Goal: Transaction & Acquisition: Purchase product/service

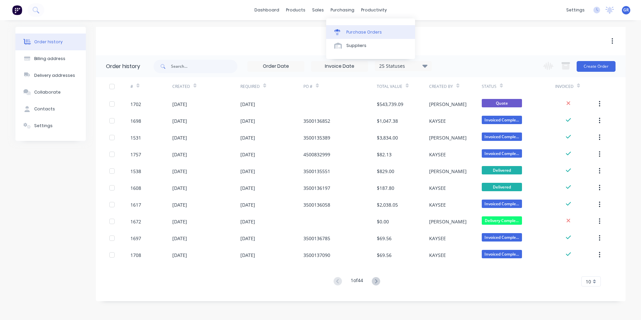
click at [361, 32] on div "Purchase Orders" at bounding box center [364, 32] width 36 height 6
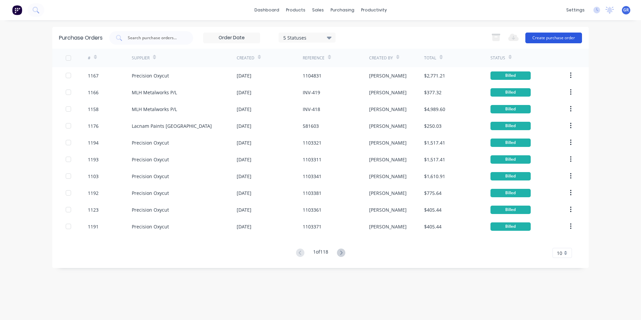
click at [558, 38] on button "Create purchase order" at bounding box center [553, 37] width 57 height 11
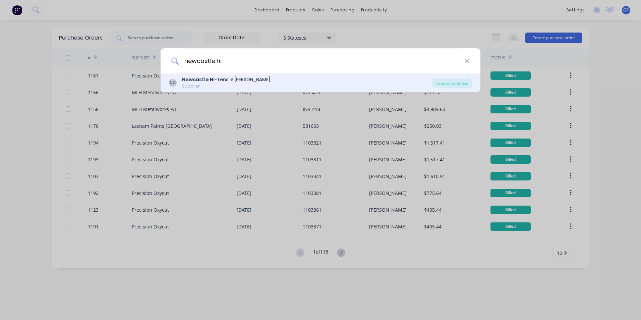
type input "newcastle hi"
click at [223, 80] on div "Newcastle Hi -Tensile [PERSON_NAME]" at bounding box center [226, 79] width 88 height 7
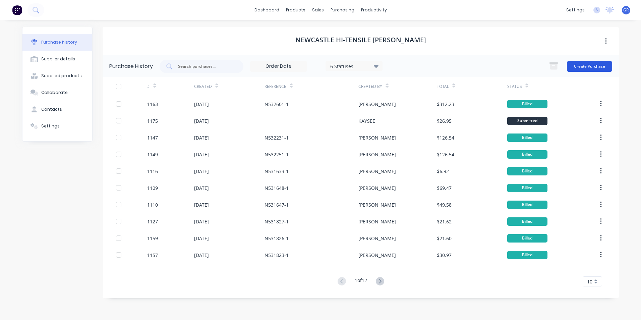
click at [586, 65] on button "Create Purchase" at bounding box center [589, 66] width 45 height 11
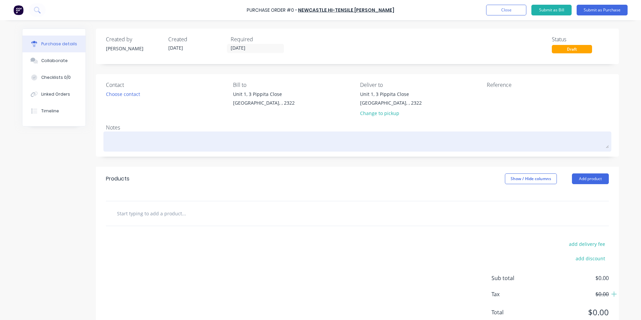
click at [133, 141] on textarea at bounding box center [357, 140] width 503 height 15
type textarea "x"
type textarea "J"
type textarea "x"
type textarea "JN"
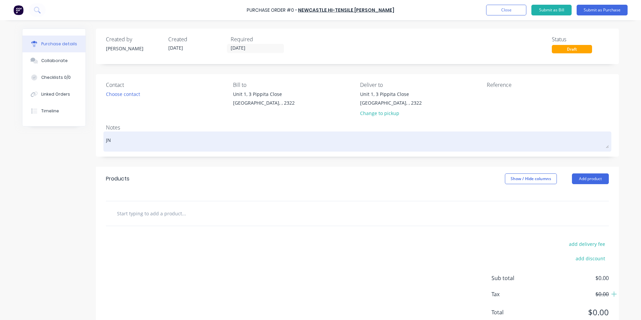
type textarea "x"
type textarea "JN1"
type textarea "x"
type textarea "JN15"
type textarea "x"
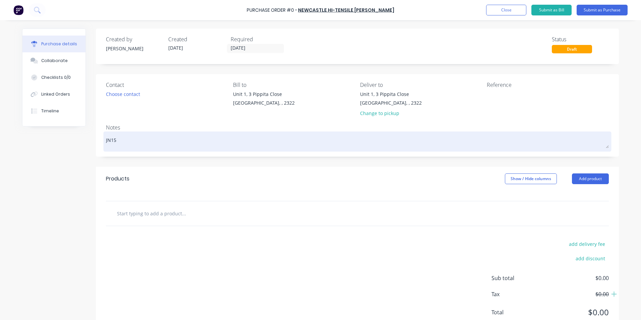
type textarea "JN159"
type textarea "x"
type textarea "JN1593"
type textarea "x"
type textarea "JN1593"
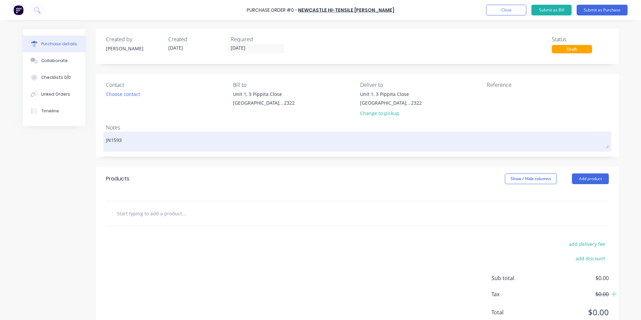
type textarea "x"
type textarea "JN1593 -"
type textarea "x"
type textarea "JN1593 -"
type textarea "x"
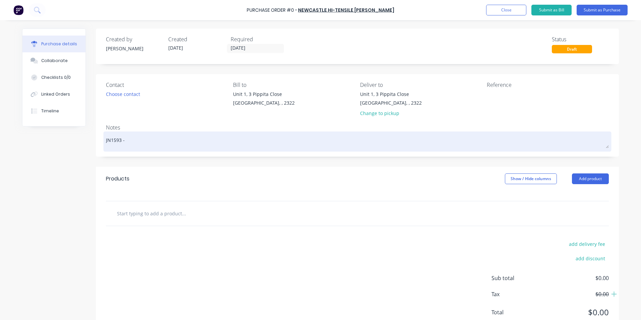
type textarea "JN1593 - 7"
type textarea "x"
type textarea "JN1593 - 79"
type textarea "x"
type textarea "JN1593 - 794"
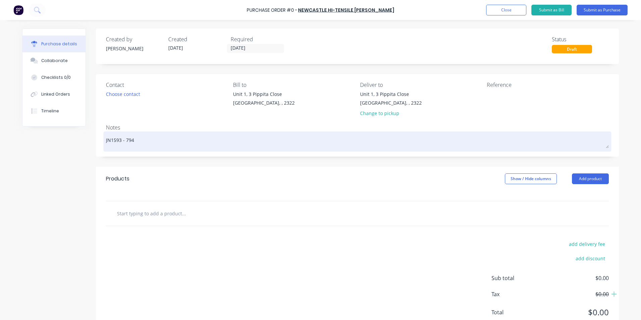
type textarea "x"
type textarea "JN1593 - 794"
type textarea "x"
type textarea "JN1593 - 794 R"
type textarea "x"
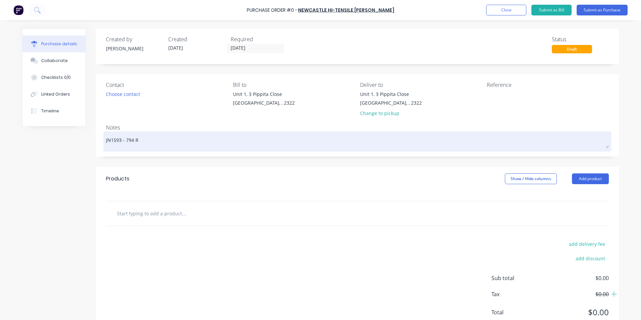
type textarea "JN1593 - 794 RH"
type textarea "x"
type textarea "JN1593 - 794 RH"
type textarea "x"
type textarea "JN1593 - 794 RH S"
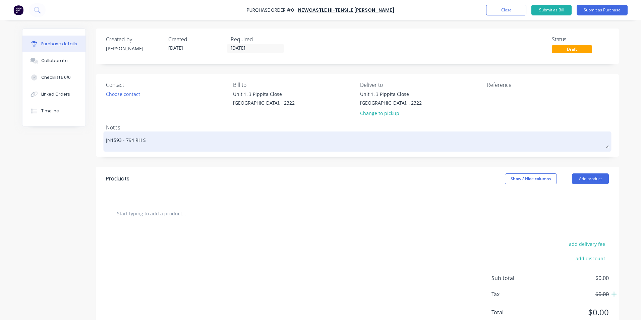
type textarea "x"
type textarea "JN1593 - 794 RH Si"
type textarea "x"
type textarea "JN1593 - 794 RH Sid"
type textarea "x"
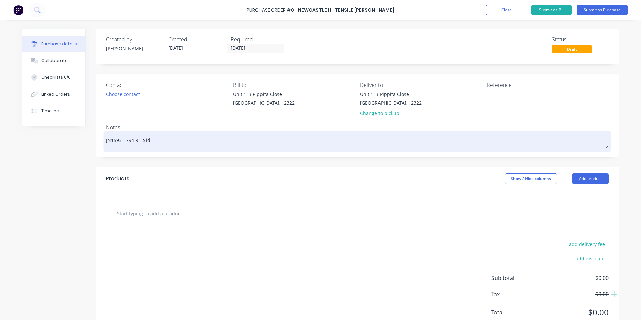
type textarea "JN1593 - 794 RH Side"
type textarea "x"
type textarea "JN1593 - 794 RH Side"
type textarea "x"
type textarea "JN1593 - 794 RH Side P"
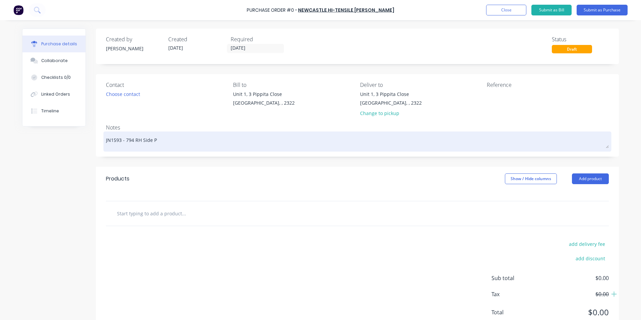
type textarea "x"
type textarea "JN1593 - 794 RH Side Pa"
type textarea "x"
type textarea "JN1593 - 794 RH Side Pan"
type textarea "x"
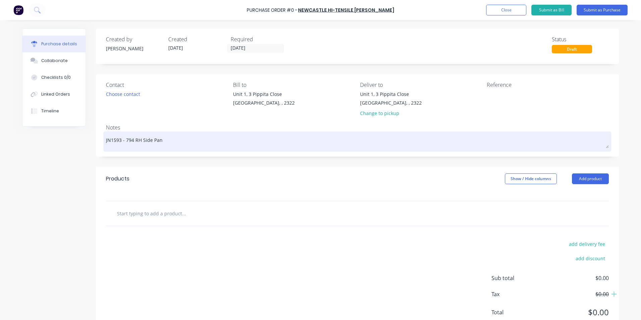
type textarea "JN1593 - 794 RH Side Pane"
type textarea "x"
type textarea "JN1593 - 794 RH Side Panel"
type textarea "x"
type textarea "JN1593 - 794 RH Side Panel"
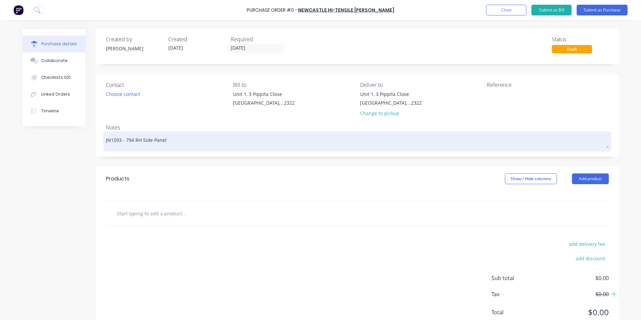
type textarea "x"
type textarea "JN1593 - 794 RH Side Panel F"
type textarea "x"
type textarea "JN1593 - 794 RH Side Panel Fa"
type textarea "x"
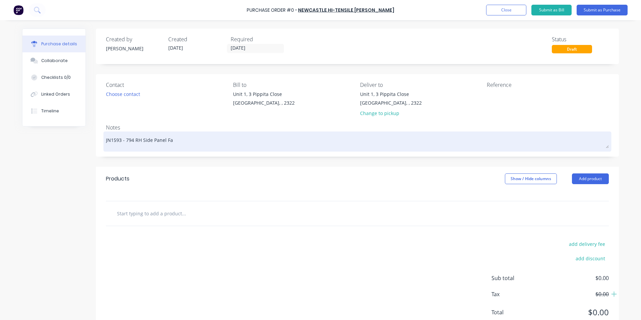
type textarea "JN1593 - 794 RH Side Panel Fas"
type textarea "x"
type textarea "JN1593 - 794 RH Side Panel Fast"
type textarea "x"
type textarea "JN1593 - 794 RH Side Panel Faste"
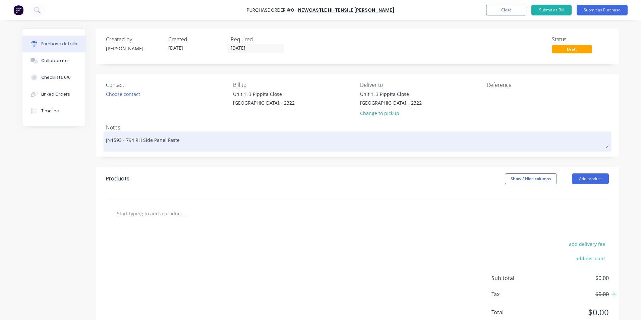
type textarea "x"
type textarea "JN1593 - 794 RH Side Panel Fasten"
type textarea "x"
type textarea "JN1593 - 794 RH Side Panel Fastene"
type textarea "x"
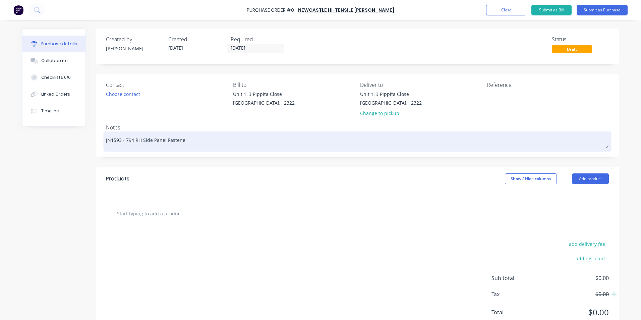
type textarea "JN1593 - 794 RH Side Panel Fastener"
type textarea "x"
type textarea "JN1593 - 794 RH Side Panel Fastener"
type textarea "x"
type textarea "JN1593 - 794 RH Side Panel Fastener K"
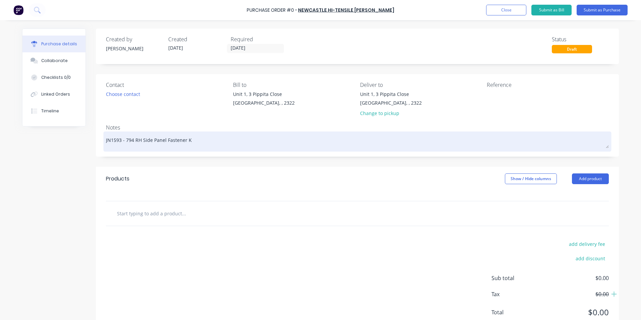
type textarea "x"
type textarea "JN1593 - 794 RH Side Panel Fastener Ki"
type textarea "x"
type textarea "JN1593 - 794 RH Side Panel Fastener Kit"
type textarea "x"
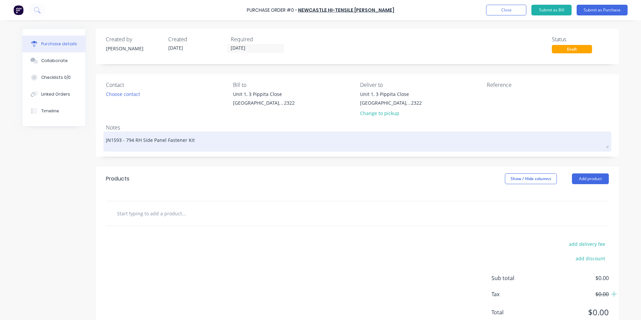
type textarea "JN1593 - 794 RH Side Panel Fastener Kit"
type textarea "x"
type textarea "JN1593 - 794 RH Side Panel Fastener Kit -"
type textarea "x"
type textarea "JN1593 - 794 RH Side Panel Fastener Kit -"
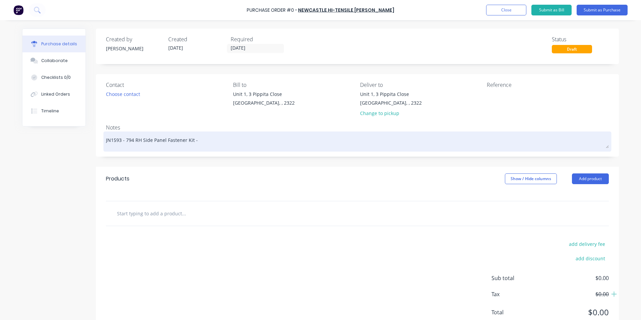
type textarea "x"
type textarea "JN1593 - 794 RH Side Panel Fastener Kit - T"
type textarea "x"
type textarea "JN1593 - 794 RH Side Panel Fastener Kit - Tr"
type textarea "x"
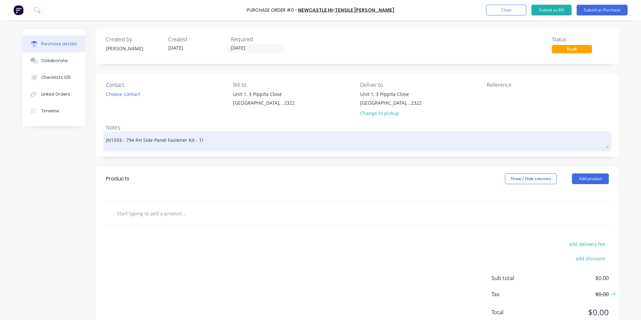
type textarea "JN1593 - 794 RH Side Panel Fastener Kit - Tru"
type textarea "x"
type textarea "JN1593 - 794 RH Side Panel Fastener Kit - Truc"
type textarea "x"
type textarea "JN1593 - 794 RH Side Panel Fastener Kit - Truck"
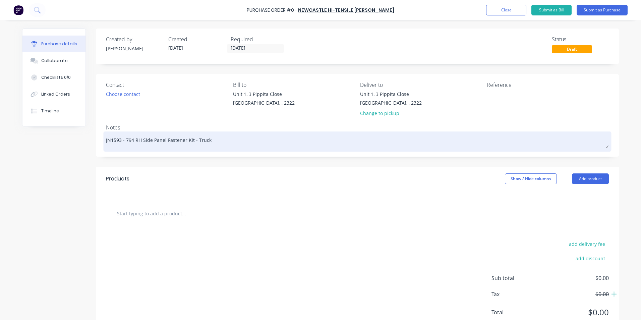
type textarea "x"
type textarea "JN1593 - 794 RH Side Panel Fastener Kit - Truck"
type textarea "x"
type textarea "JN1593 - 794 RH Side Panel Fastener Kit - Truck #"
type textarea "x"
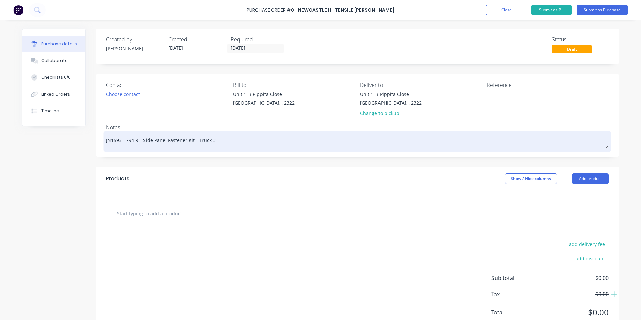
type textarea "JN1593 - 794 RH Side Panel Fastener Kit - Truck #1"
type textarea "x"
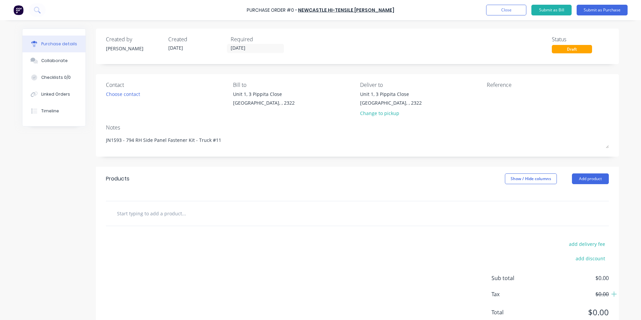
type textarea "JN1593 - 794 RH Side Panel Fastener Kit - Truck #11"
type textarea "x"
type textarea "JN1593 - 794 RH Side Panel Fastener Kit - Truck #11"
click at [127, 210] on input "text" at bounding box center [184, 212] width 134 height 13
type textarea "x"
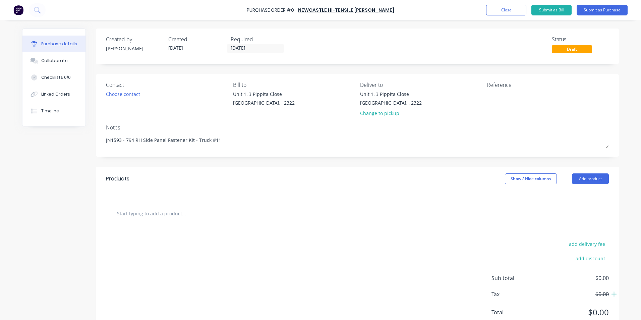
type input "S"
type textarea "x"
type input "Su"
type textarea "x"
type input "Sup"
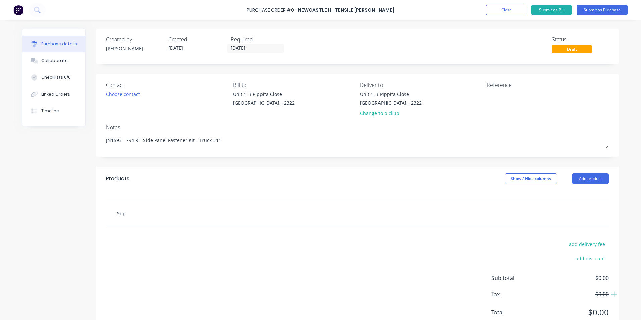
type textarea "x"
type input "Supp"
type textarea "x"
type input "Suppl"
type textarea "x"
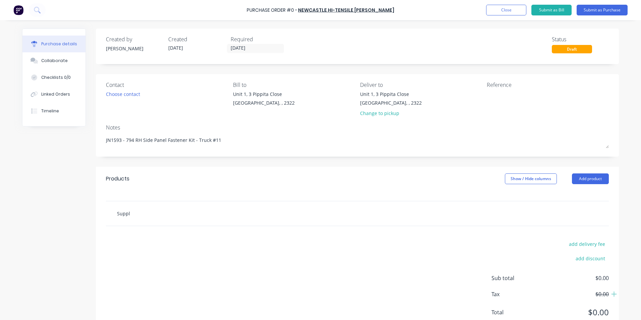
type input "Supply"
type textarea "x"
type input "Supply"
type textarea "x"
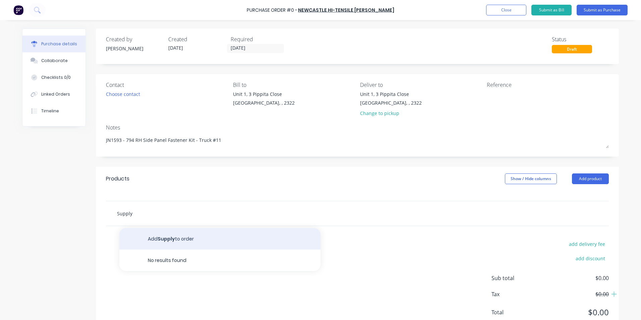
type input "Supply"
click at [167, 237] on button "Add Supply to order" at bounding box center [219, 238] width 201 height 21
type textarea "x"
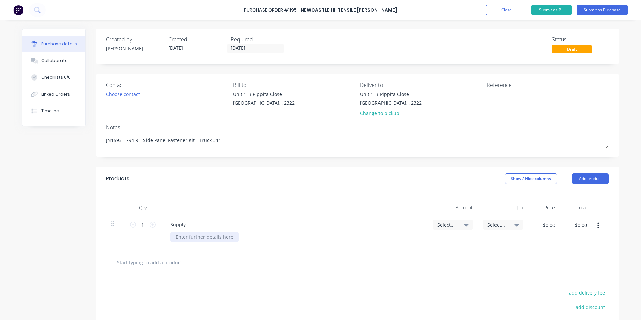
type textarea "x"
click at [192, 236] on div at bounding box center [204, 237] width 68 height 10
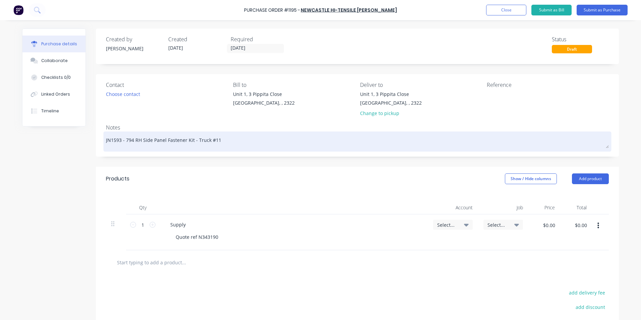
drag, startPoint x: 190, startPoint y: 140, endPoint x: 125, endPoint y: 138, distance: 64.3
click at [124, 140] on textarea "JN1593 - 794 RH Side Panel Fastener Kit - Truck #11" at bounding box center [357, 140] width 503 height 15
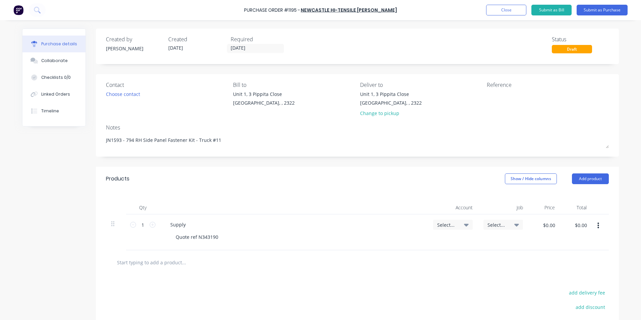
click at [188, 225] on div "Supply" at bounding box center [293, 224] width 257 height 10
type textarea "x"
click at [183, 223] on div "Supply" at bounding box center [178, 224] width 26 height 10
drag, startPoint x: 216, startPoint y: 236, endPoint x: 196, endPoint y: 238, distance: 20.5
click at [196, 238] on div "Quote ref N343190" at bounding box center [196, 237] width 53 height 10
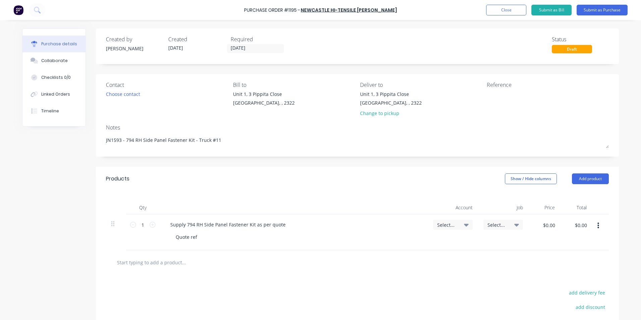
click at [287, 224] on div "Supply 794 RH Side Panel Fastener Kit as per quote" at bounding box center [293, 224] width 257 height 10
click at [282, 225] on div "Supply 794 RH Side Panel Fastener Kit as per quote" at bounding box center [228, 224] width 126 height 10
drag, startPoint x: 199, startPoint y: 236, endPoint x: 185, endPoint y: 236, distance: 14.4
click at [172, 237] on div "Quote ref" at bounding box center [296, 237] width 252 height 10
click at [185, 237] on div "Quote ref" at bounding box center [186, 237] width 32 height 10
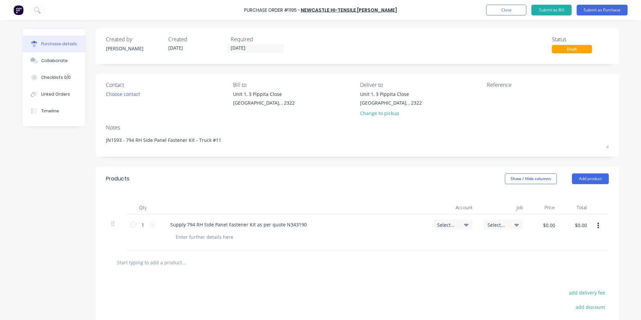
click at [444, 223] on span "Select..." at bounding box center [447, 224] width 20 height 7
type textarea "x"
click at [416, 246] on input at bounding box center [430, 244] width 69 height 13
type input "1-14"
click at [421, 289] on div "1-1400 / Work in Progress" at bounding box center [426, 291] width 94 height 13
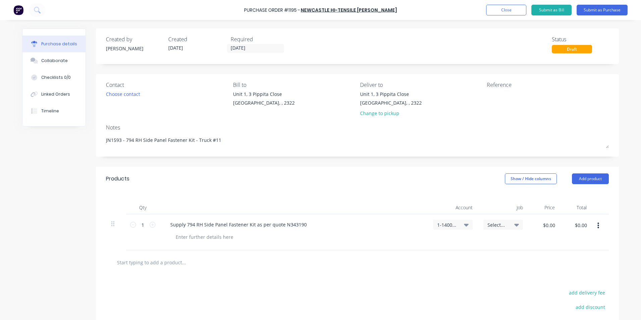
click at [494, 223] on span "Select..." at bounding box center [497, 224] width 20 height 7
type textarea "x"
click at [460, 245] on input at bounding box center [481, 244] width 69 height 13
type input "1593"
click at [465, 275] on div "1593 / W/Trac-794-Side-Panel-T11" at bounding box center [476, 273] width 94 height 13
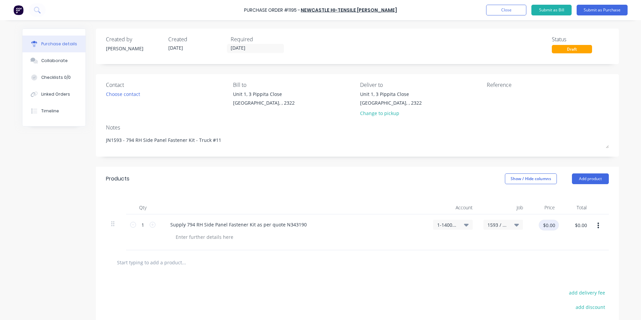
type textarea "x"
click at [545, 226] on input "$0.00" at bounding box center [548, 224] width 20 height 11
type input "103.2115"
type textarea "x"
type input "$103.2115"
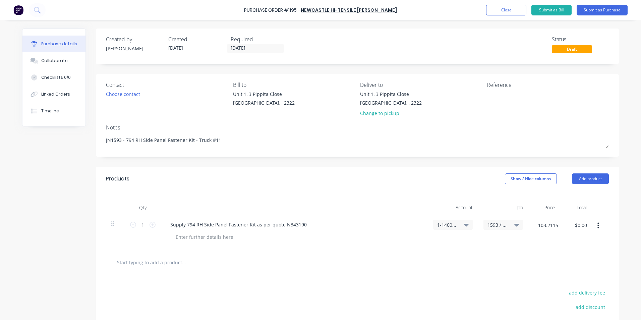
type input "$103.21"
click at [500, 255] on div at bounding box center [360, 262] width 509 height 24
click at [599, 10] on button "Submit as Purchase" at bounding box center [601, 10] width 51 height 11
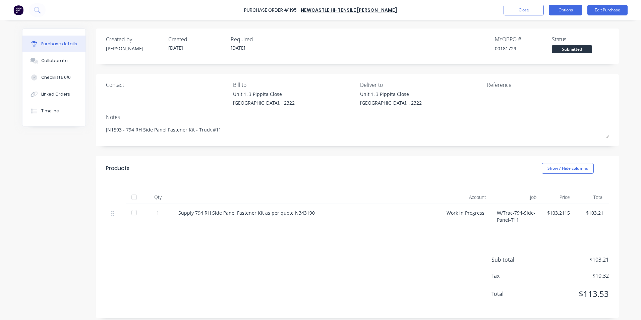
click at [562, 10] on button "Options" at bounding box center [565, 10] width 34 height 11
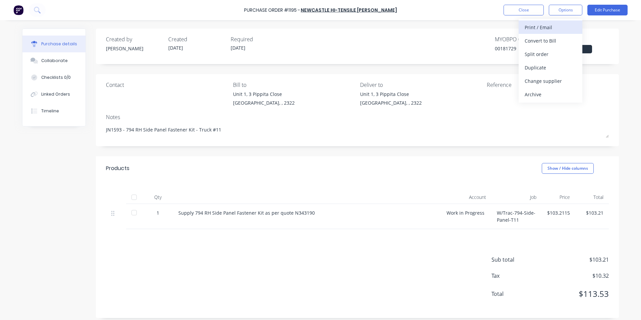
click at [542, 27] on div "Print / Email" at bounding box center [550, 27] width 52 height 10
click at [538, 41] on div "With pricing" at bounding box center [550, 41] width 52 height 10
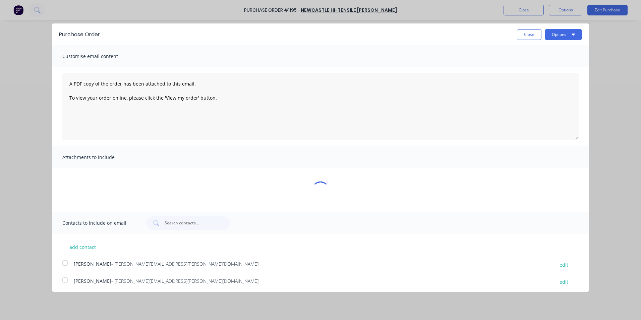
type textarea "x"
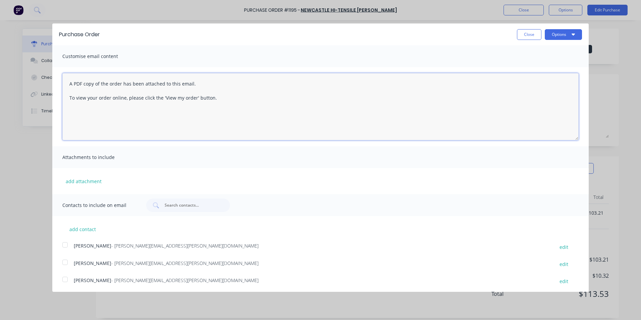
drag, startPoint x: 216, startPoint y: 97, endPoint x: 60, endPoint y: 80, distance: 156.4
click at [60, 80] on div "A PDF copy of the order has been attached to this email. To view your order onl…" at bounding box center [320, 106] width 536 height 79
type textarea "Hi Sales, PO att"
type textarea "x"
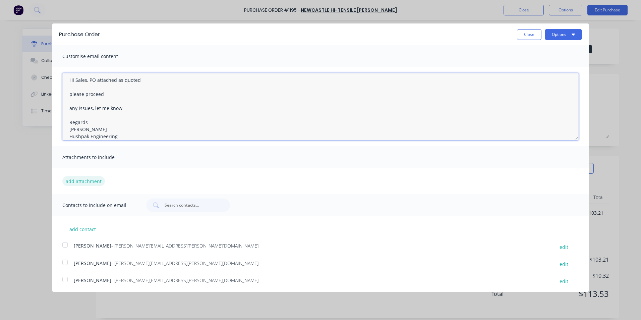
type textarea "Hi Sales, PO attached as quoted please proceed any issues, let me know Regards …"
click at [88, 180] on button "add attachment" at bounding box center [83, 181] width 43 height 10
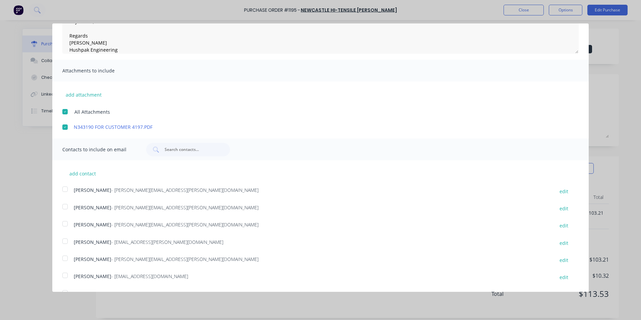
scroll to position [119, 0]
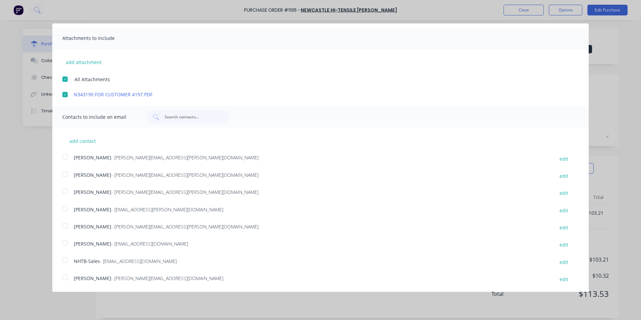
click at [65, 191] on div at bounding box center [64, 190] width 13 height 13
click at [66, 259] on div at bounding box center [64, 259] width 13 height 13
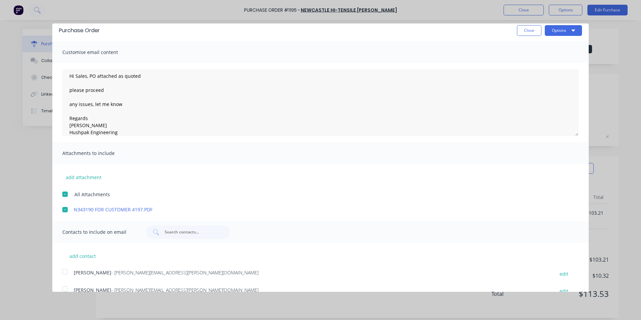
scroll to position [0, 0]
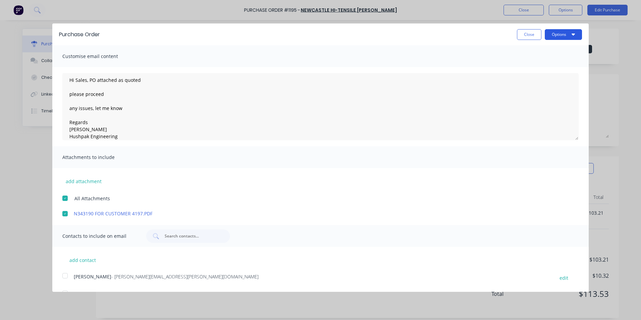
click at [550, 33] on button "Options" at bounding box center [562, 34] width 37 height 11
click at [525, 64] on div "Email" at bounding box center [550, 65] width 52 height 10
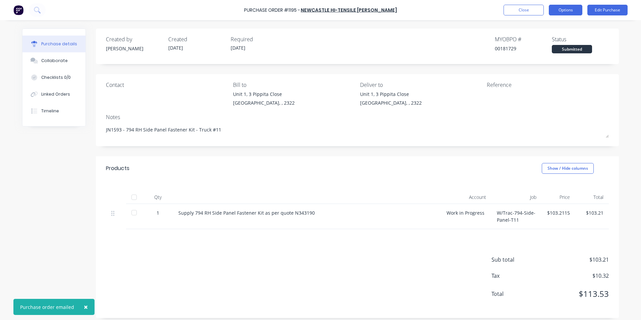
click at [568, 10] on button "Options" at bounding box center [565, 10] width 34 height 11
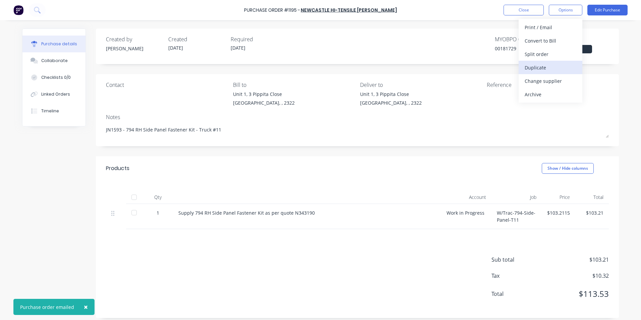
click at [537, 68] on div "Duplicate" at bounding box center [550, 68] width 52 height 10
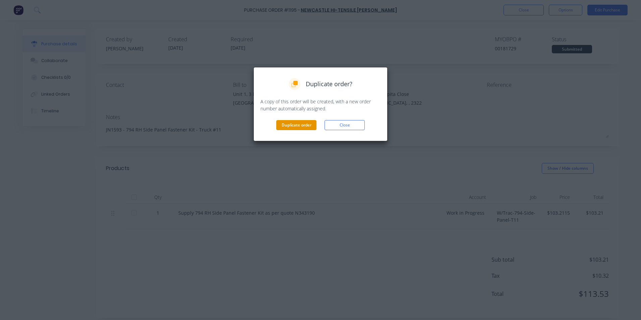
click at [291, 124] on button "Duplicate order" at bounding box center [296, 125] width 40 height 10
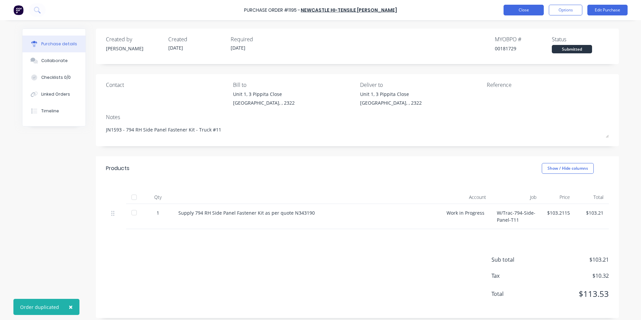
click at [527, 10] on button "Close" at bounding box center [523, 10] width 40 height 11
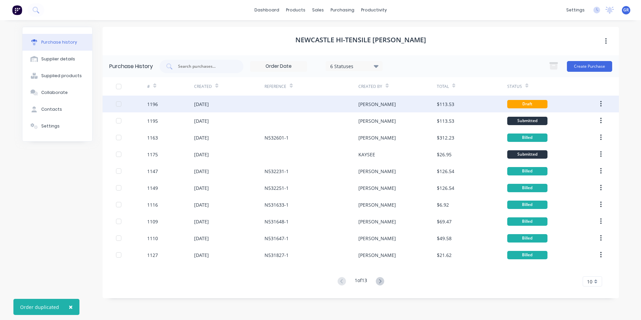
click at [153, 103] on div "1196" at bounding box center [152, 104] width 11 height 7
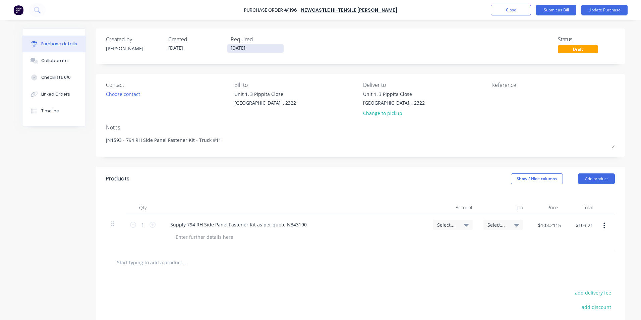
click at [239, 49] on input "[DATE]" at bounding box center [255, 48] width 56 height 8
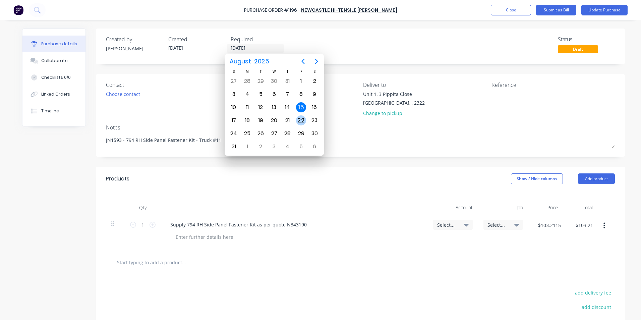
click at [302, 120] on div "22" at bounding box center [301, 120] width 10 height 10
type textarea "x"
type input "[DATE]"
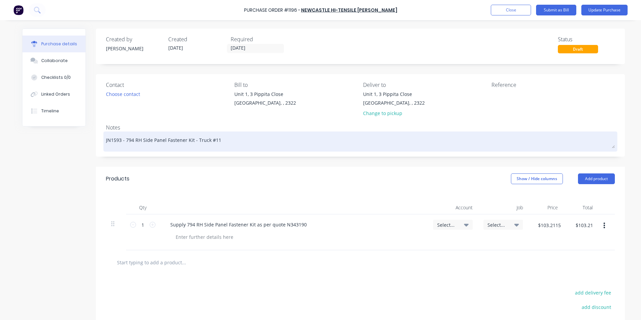
drag, startPoint x: 134, startPoint y: 143, endPoint x: 143, endPoint y: 142, distance: 8.8
click at [134, 142] on textarea "JN1593 - 794 RH Side Panel Fastener Kit - Truck #11" at bounding box center [360, 140] width 509 height 15
type textarea "x"
type textarea "JN1593 - 794 H Side Panel Fastener Kit - Truck #11"
type textarea "x"
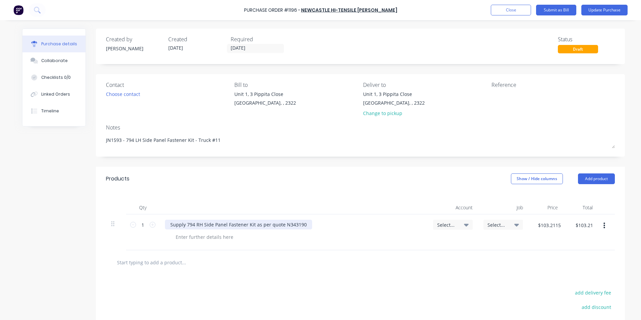
type textarea "JN1593 - 794 LH Side Panel Fastener Kit - Truck #11"
type textarea "x"
type textarea "JN1593 - 794 LH Side Panel Fastener Kit - Truck #11"
click at [194, 226] on div "Supply 794 RH Side Panel Fastener Kit as per quote N343190" at bounding box center [238, 224] width 147 height 10
drag, startPoint x: 300, startPoint y: 224, endPoint x: 280, endPoint y: 226, distance: 19.1
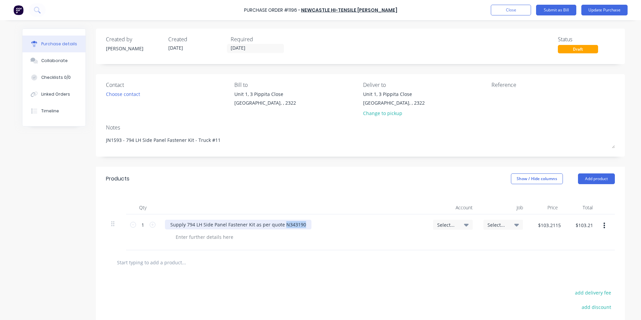
click at [280, 226] on div "Supply 794 LH Side Panel Fastener Kit as per quote N343190" at bounding box center [238, 224] width 146 height 10
click at [446, 224] on span "Select..." at bounding box center [447, 224] width 20 height 7
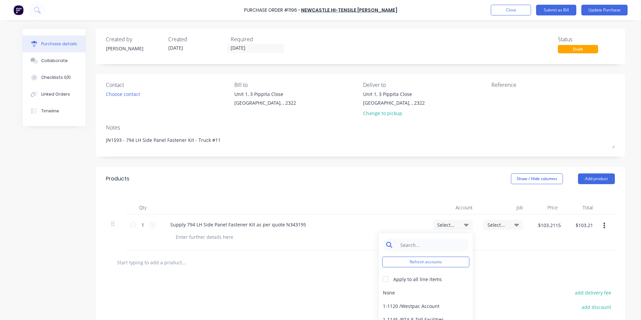
type textarea "x"
click at [408, 243] on input at bounding box center [430, 244] width 69 height 13
type input "1-14"
click at [409, 292] on div "1-1400 / Work in Progress" at bounding box center [426, 291] width 94 height 13
click at [493, 224] on span "Select..." at bounding box center [497, 224] width 20 height 7
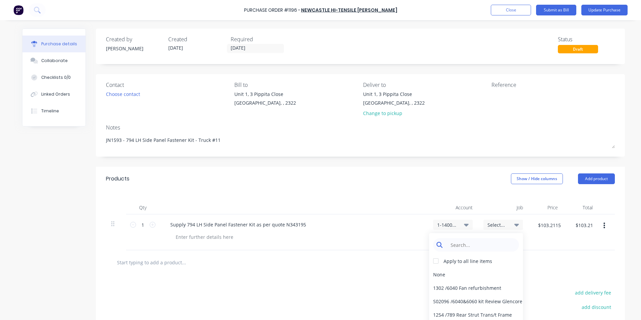
type textarea "x"
click at [454, 246] on input at bounding box center [481, 244] width 69 height 13
type input "1593"
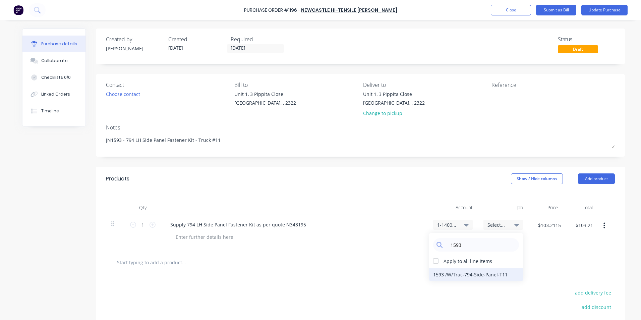
click at [478, 273] on div "1593 / W/Trac-794-Side-Panel-T11" at bounding box center [476, 273] width 94 height 13
type textarea "x"
click at [547, 226] on input "$103.2115" at bounding box center [548, 224] width 31 height 11
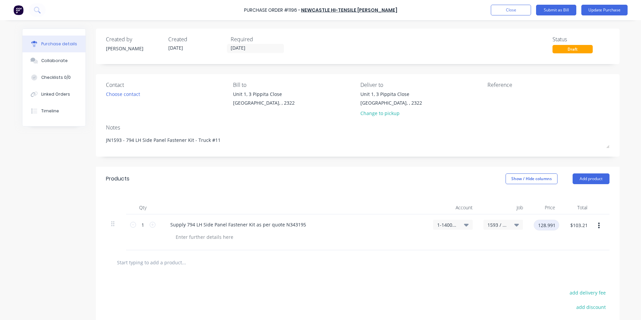
type input "128.991"
type textarea "x"
type input "$128.991"
type input "$128.99"
click at [556, 244] on div "$128.991 128.991" at bounding box center [544, 232] width 32 height 36
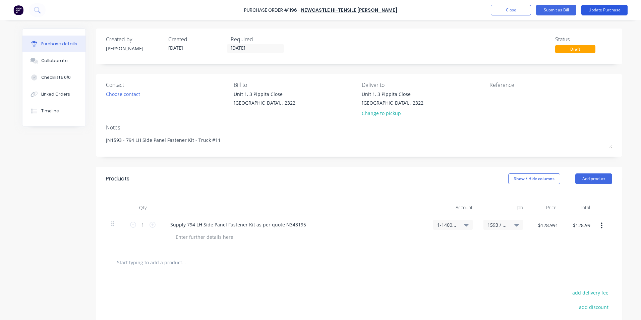
click at [601, 10] on button "Update Purchase" at bounding box center [604, 10] width 46 height 11
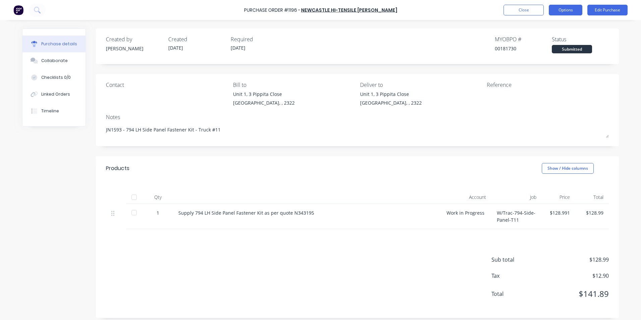
click at [570, 10] on button "Options" at bounding box center [565, 10] width 34 height 11
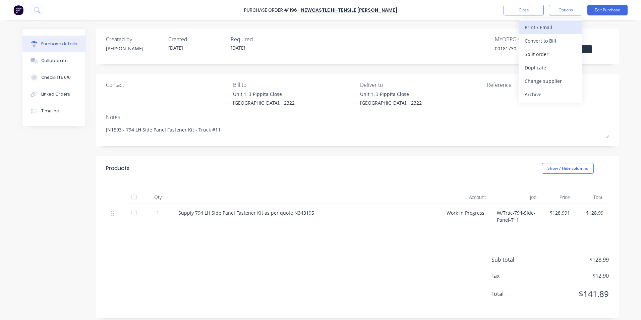
click at [545, 28] on div "Print / Email" at bounding box center [550, 27] width 52 height 10
click at [546, 40] on div "With pricing" at bounding box center [550, 41] width 52 height 10
type textarea "x"
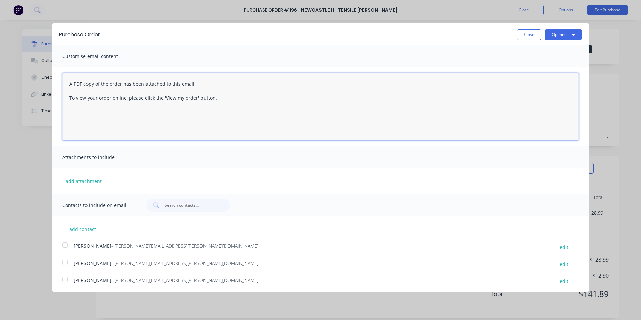
drag, startPoint x: 218, startPoint y: 96, endPoint x: 47, endPoint y: 80, distance: 171.6
click at [47, 80] on div "Purchase Order Close Options Customise email content A PDF copy of the order ha…" at bounding box center [320, 160] width 641 height 320
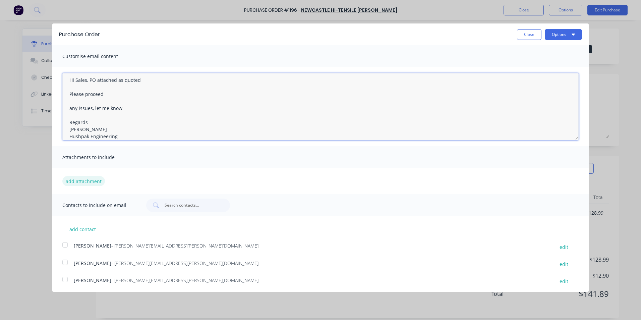
type textarea "Hi Sales, PO attached as quoted Please proceed any issues, let me know Regards …"
click at [94, 183] on button "add attachment" at bounding box center [83, 181] width 43 height 10
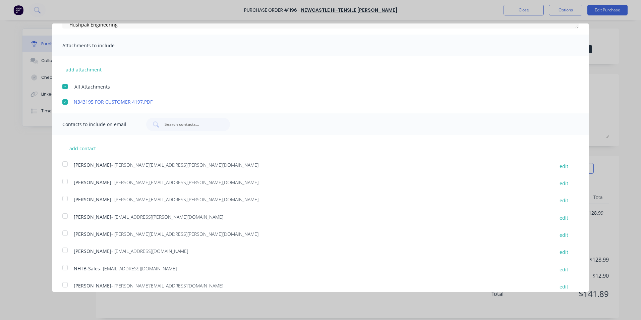
scroll to position [119, 0]
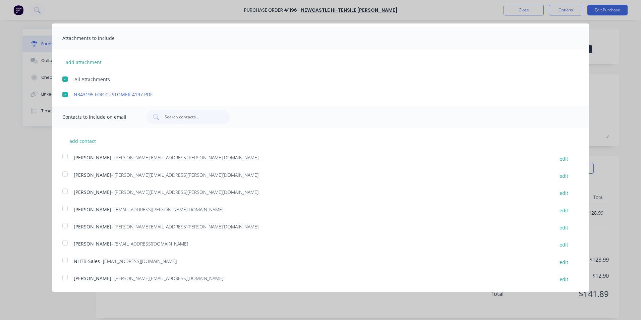
click at [66, 189] on div at bounding box center [64, 190] width 13 height 13
click at [65, 259] on div at bounding box center [64, 259] width 13 height 13
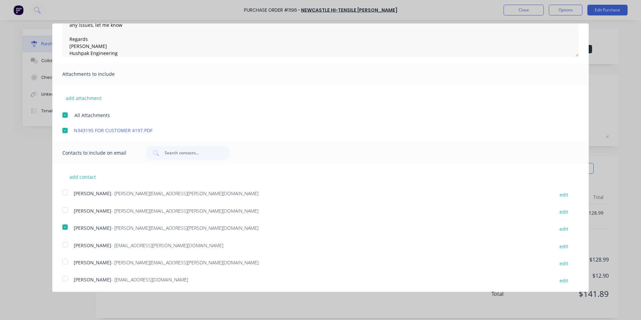
scroll to position [0, 0]
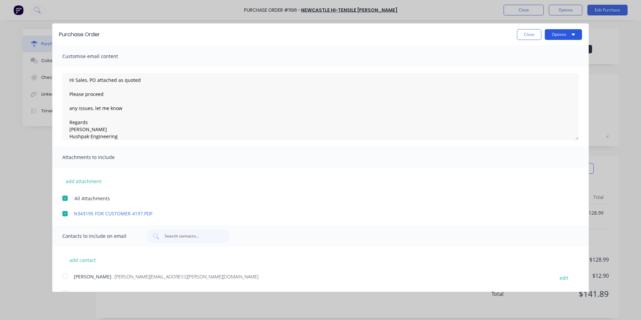
click at [544, 35] on button "Options" at bounding box center [562, 34] width 37 height 11
click at [528, 63] on div "Email" at bounding box center [550, 65] width 52 height 10
type textarea "x"
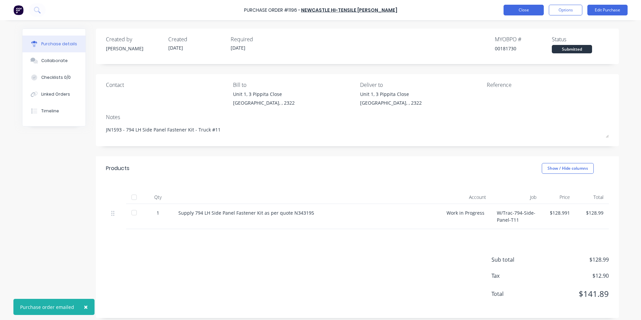
click at [535, 8] on button "Close" at bounding box center [523, 10] width 40 height 11
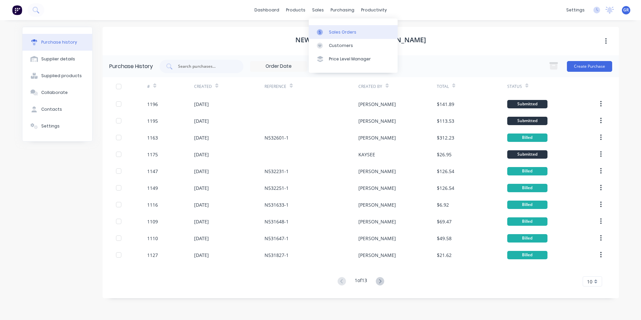
click at [336, 30] on div "Sales Orders" at bounding box center [342, 32] width 27 height 6
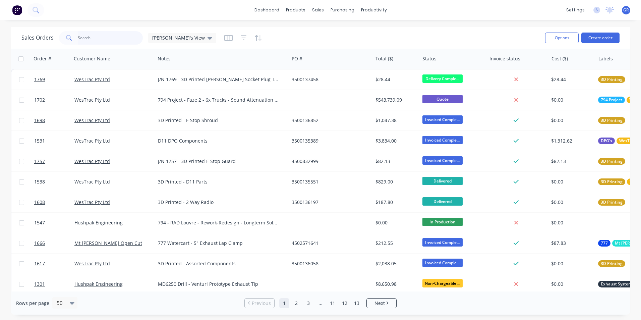
click at [88, 39] on input "text" at bounding box center [110, 37] width 65 height 13
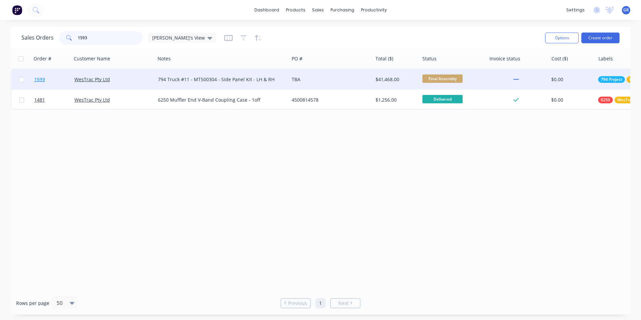
type input "1593"
click at [39, 79] on span "1593" at bounding box center [39, 79] width 11 height 7
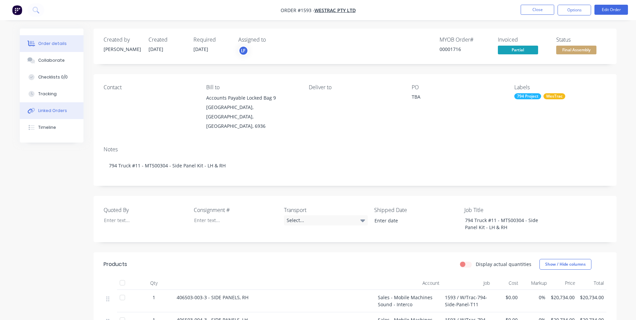
click at [52, 109] on div "Linked Orders" at bounding box center [52, 111] width 29 height 6
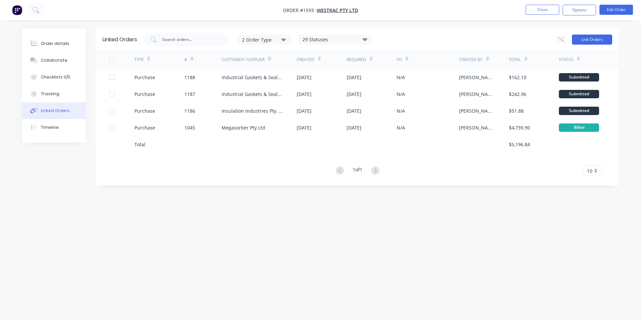
click at [591, 40] on button "Link Orders" at bounding box center [592, 40] width 40 height 10
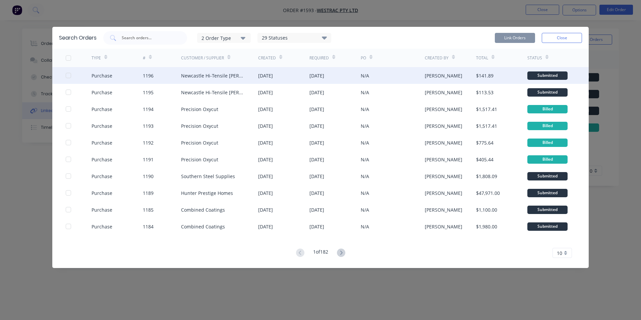
click at [69, 74] on div at bounding box center [68, 75] width 13 height 13
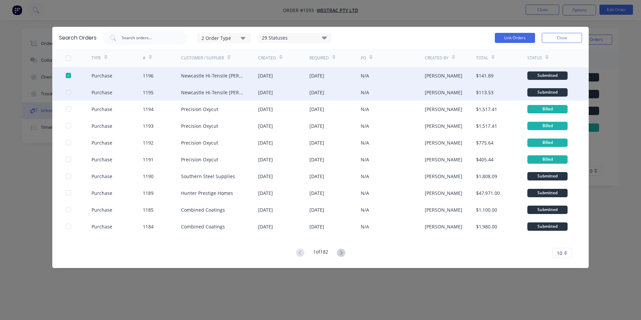
click at [70, 93] on div at bounding box center [68, 91] width 13 height 13
click at [514, 37] on button "Link Orders" at bounding box center [514, 38] width 40 height 10
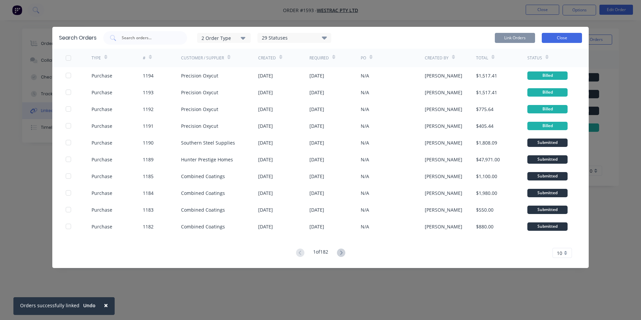
click at [558, 37] on button "Close" at bounding box center [561, 38] width 40 height 10
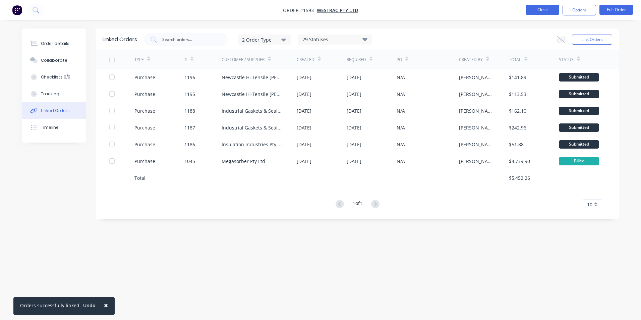
click at [546, 10] on button "Close" at bounding box center [542, 10] width 34 height 10
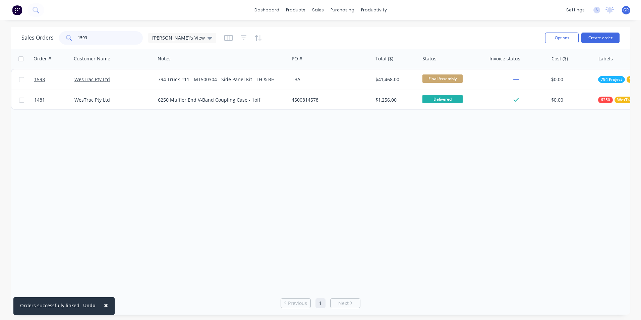
drag, startPoint x: 90, startPoint y: 36, endPoint x: 65, endPoint y: 39, distance: 25.3
click at [65, 39] on div "1593" at bounding box center [101, 37] width 84 height 13
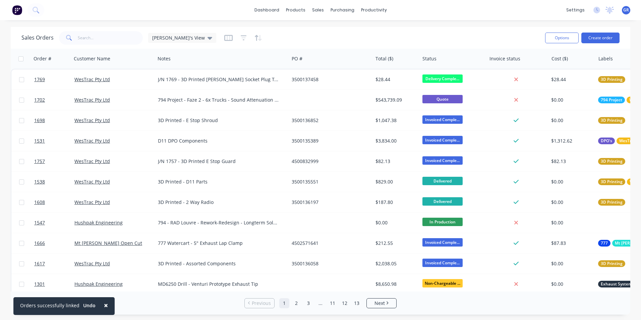
click at [104, 304] on span "×" at bounding box center [106, 304] width 4 height 9
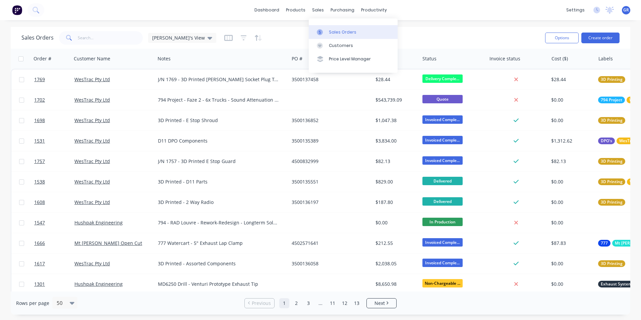
click at [338, 30] on div "Sales Orders" at bounding box center [342, 32] width 27 height 6
